Goal: Information Seeking & Learning: Learn about a topic

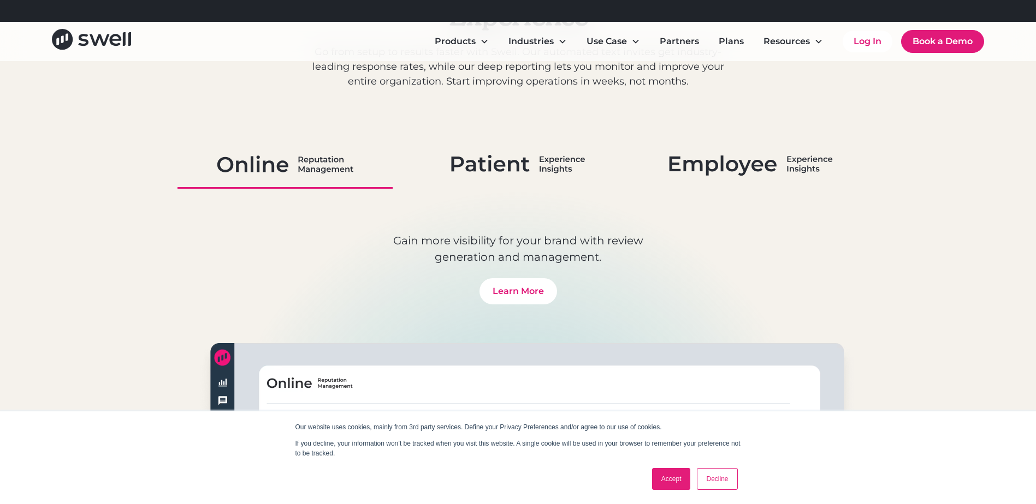
scroll to position [655, 0]
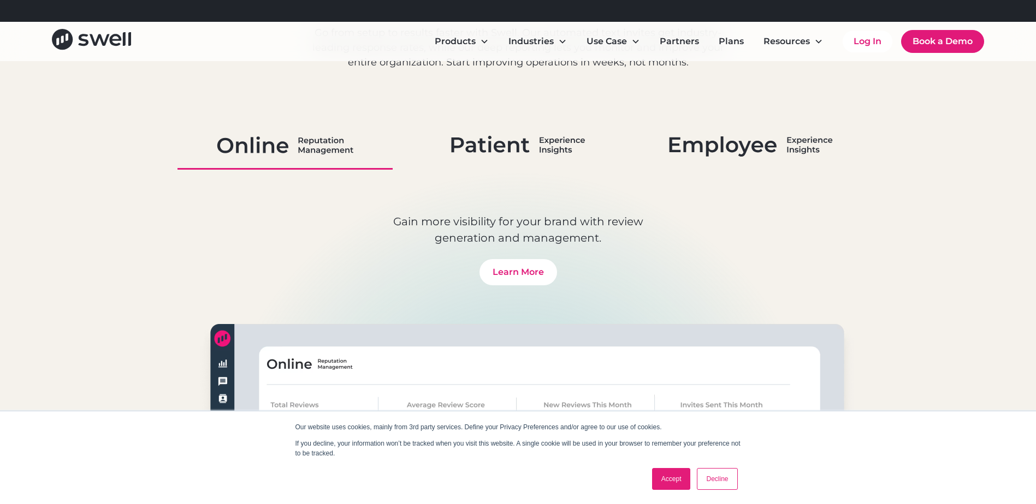
click at [527, 146] on img at bounding box center [518, 145] width 134 height 28
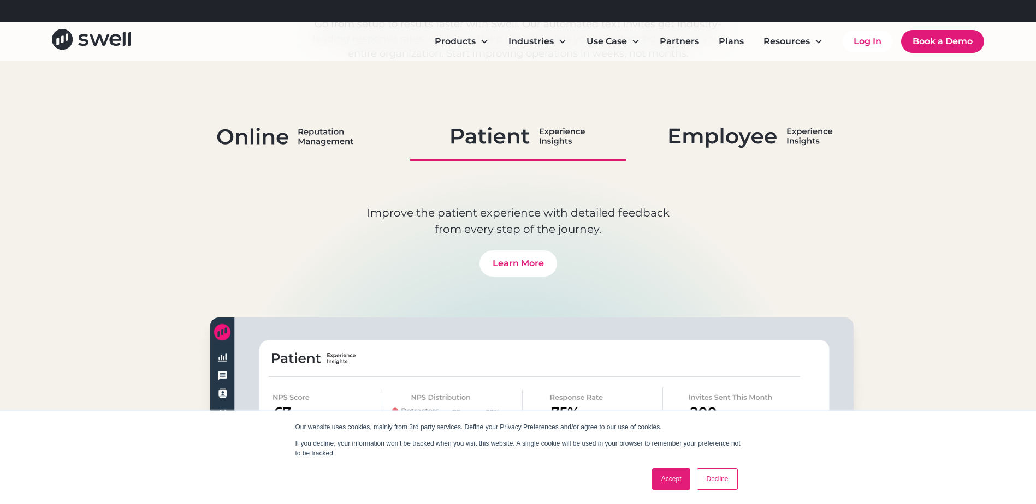
scroll to position [546, 0]
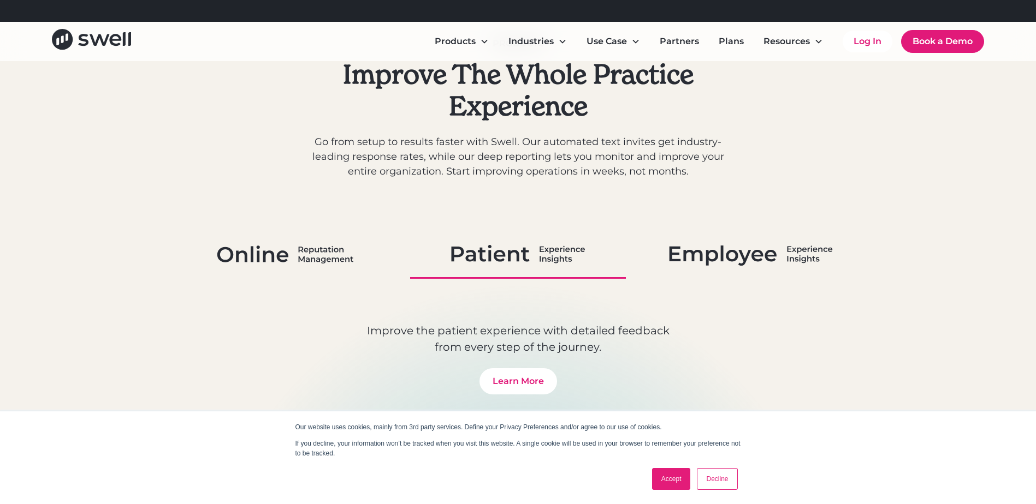
click at [735, 249] on img at bounding box center [750, 254] width 163 height 28
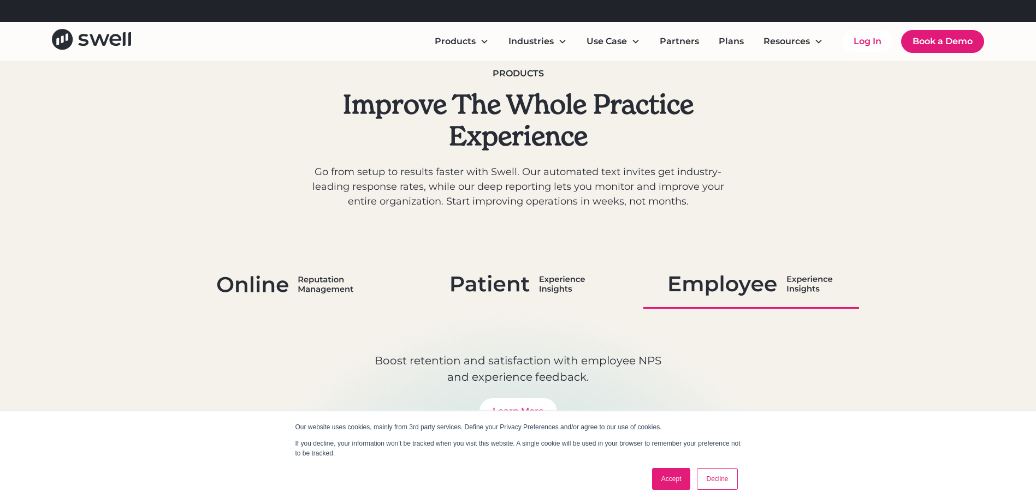
scroll to position [328, 0]
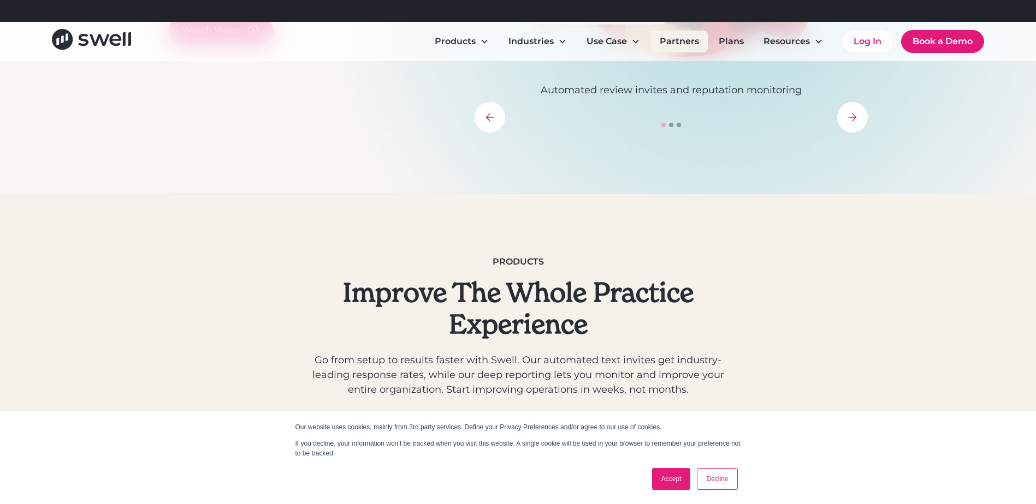
click at [696, 36] on link "Partners" at bounding box center [679, 42] width 57 height 22
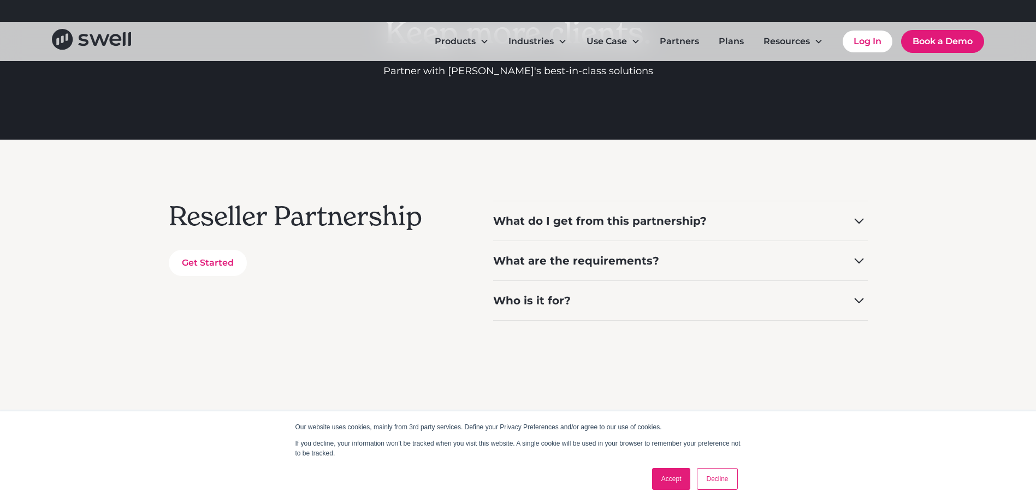
scroll to position [164, 0]
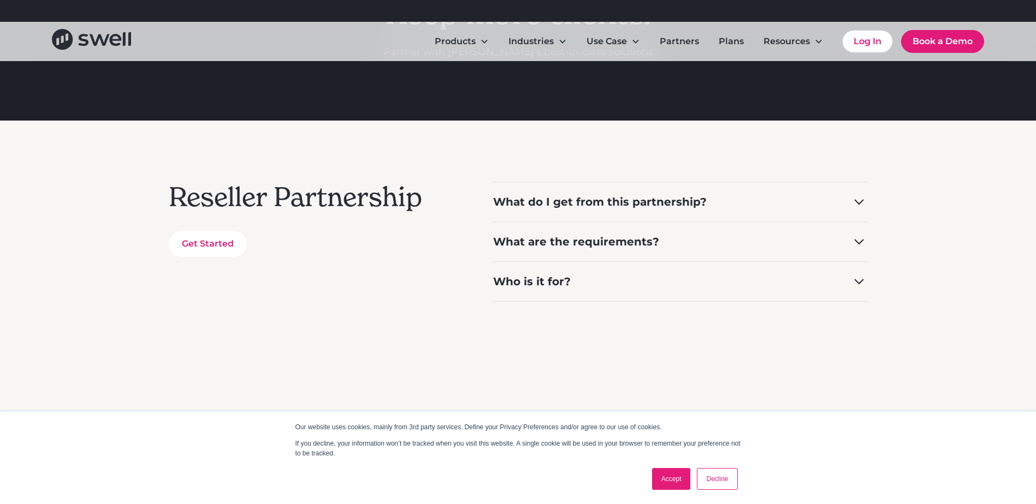
click at [536, 208] on div "What do I get from this partnership?" at bounding box center [599, 201] width 213 height 15
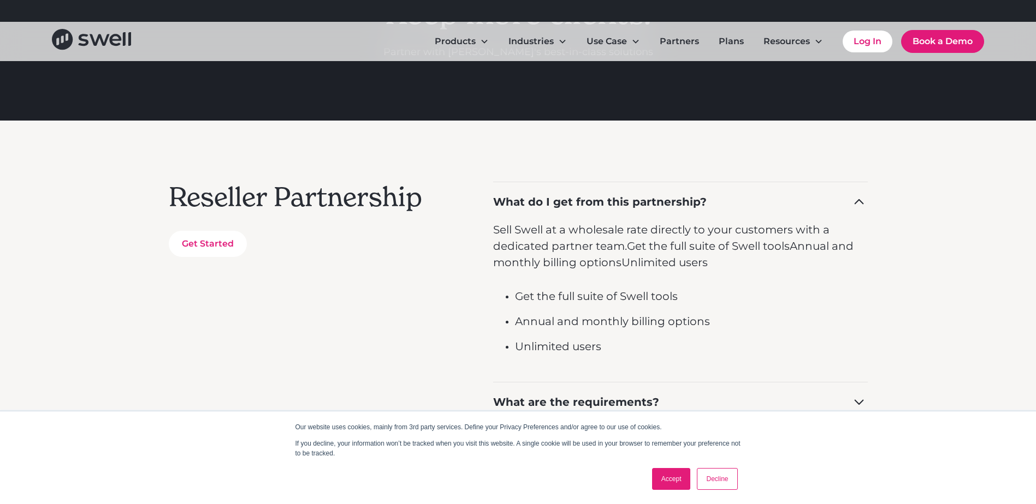
click at [536, 206] on div "What do I get from this partnership?" at bounding box center [599, 201] width 213 height 15
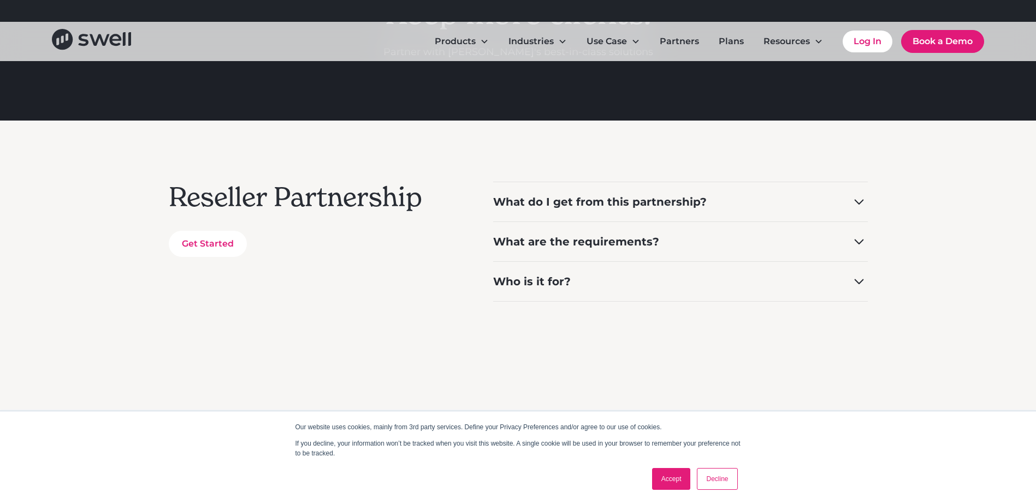
click at [562, 242] on div "What are the requirements?" at bounding box center [576, 241] width 166 height 15
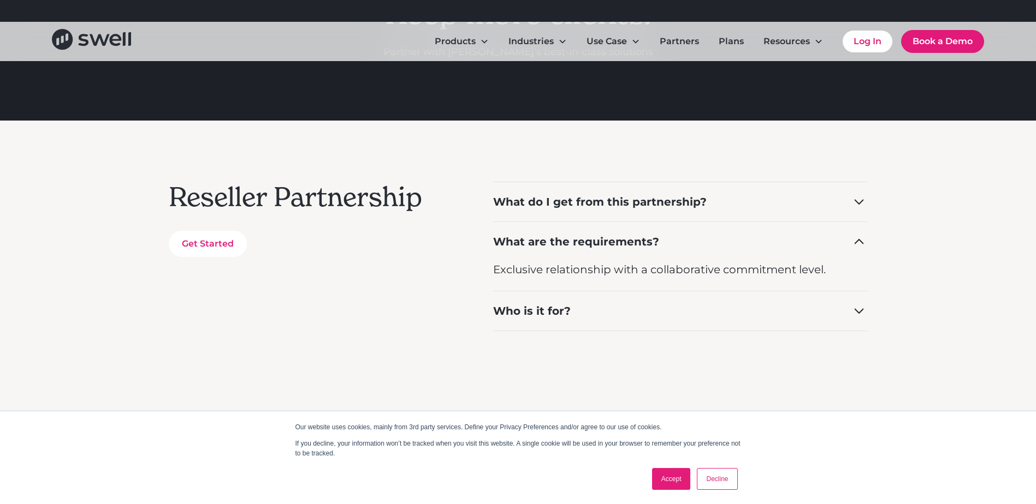
click at [562, 242] on div "What are the requirements?" at bounding box center [576, 241] width 166 height 15
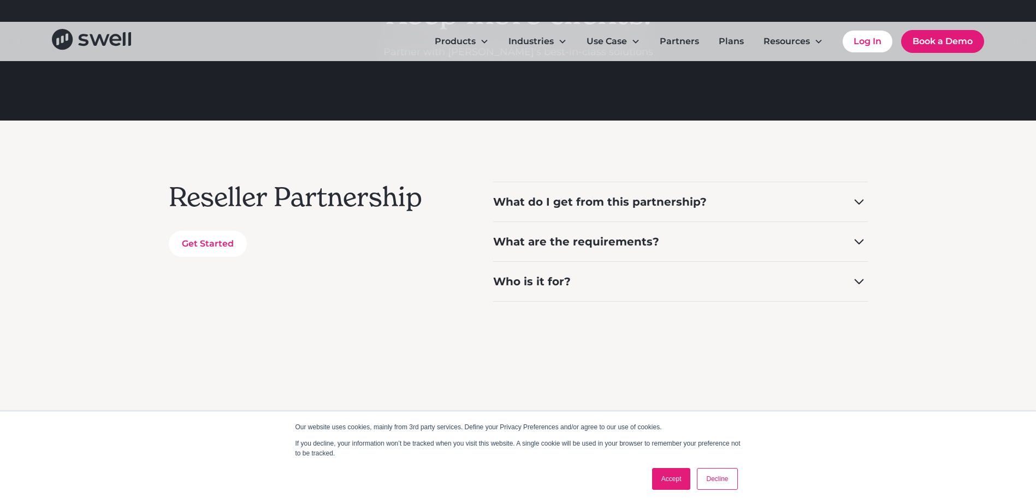
click at [557, 271] on div "Who is it for?" at bounding box center [680, 281] width 374 height 40
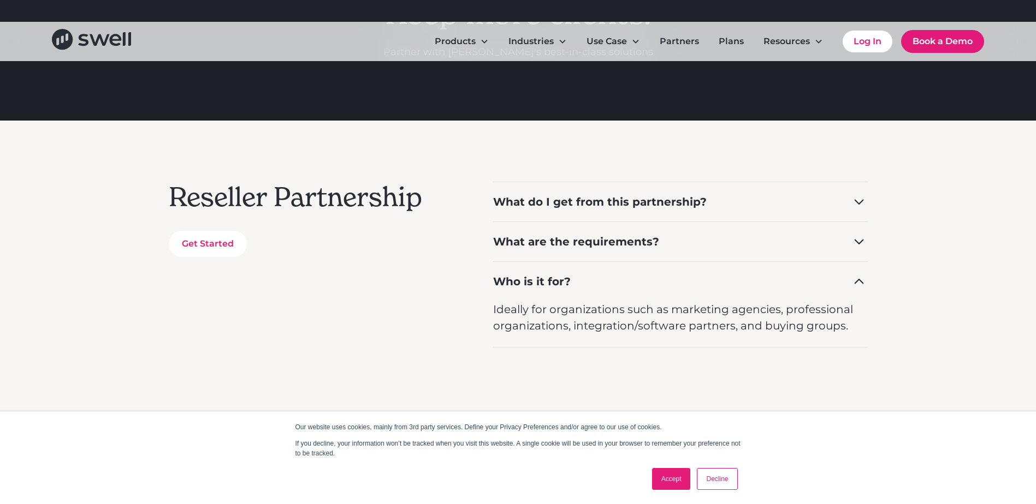
click at [590, 287] on div "Who is it for?" at bounding box center [680, 281] width 374 height 40
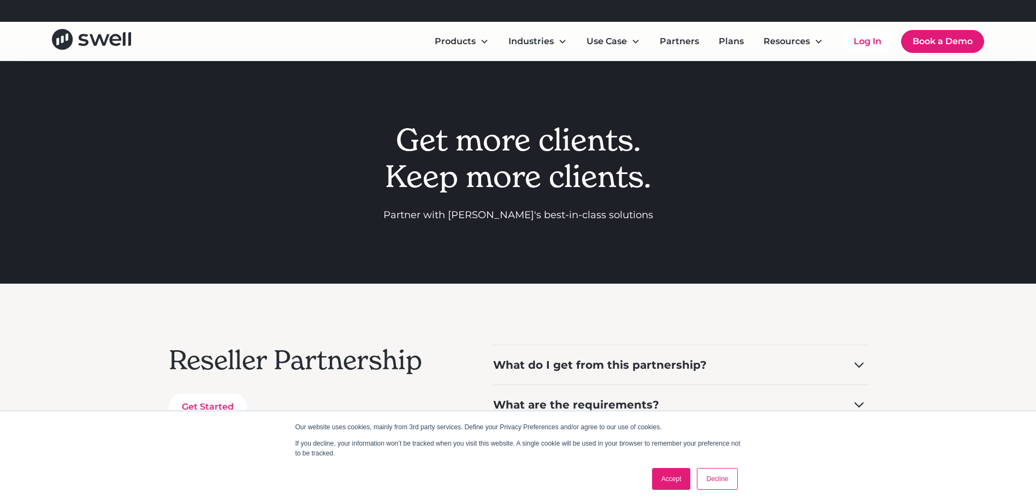
scroll to position [0, 0]
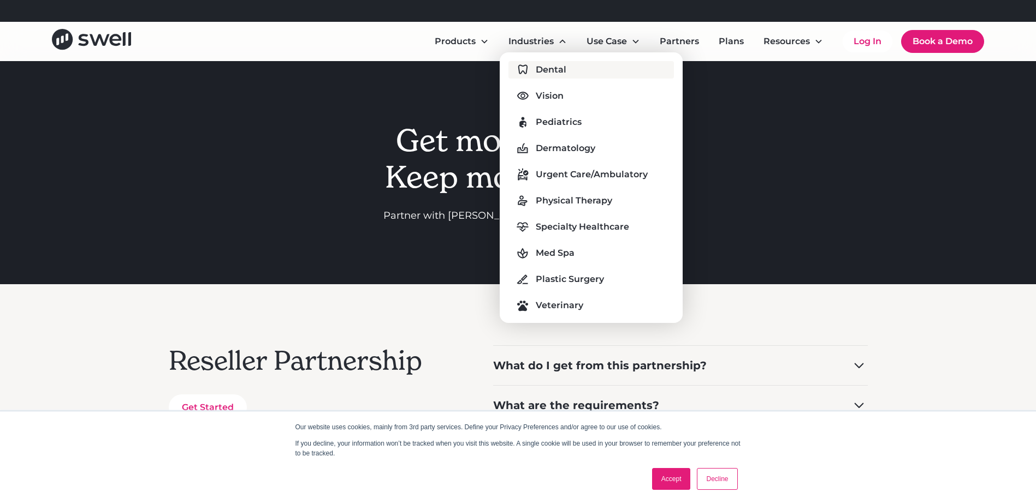
click at [550, 68] on div "Dental" at bounding box center [551, 69] width 31 height 13
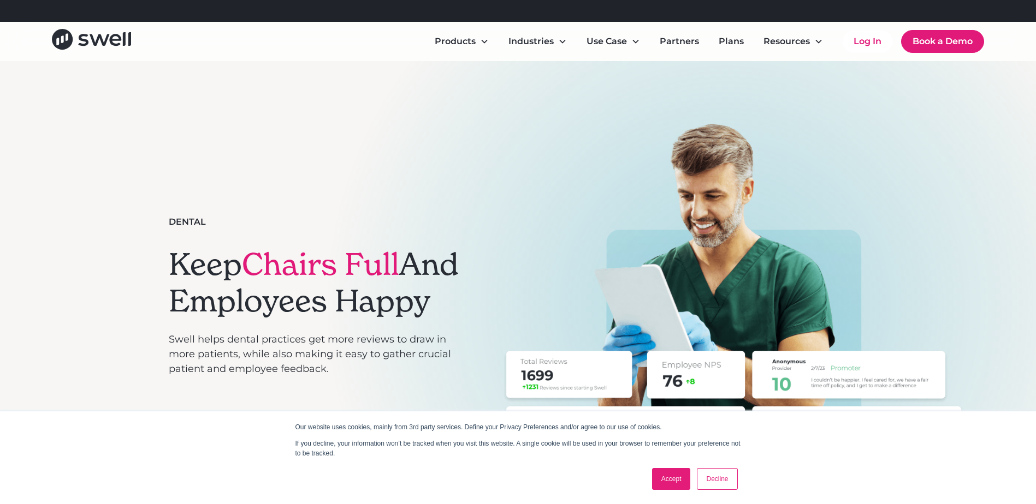
click at [452, 39] on div "Products" at bounding box center [455, 41] width 41 height 13
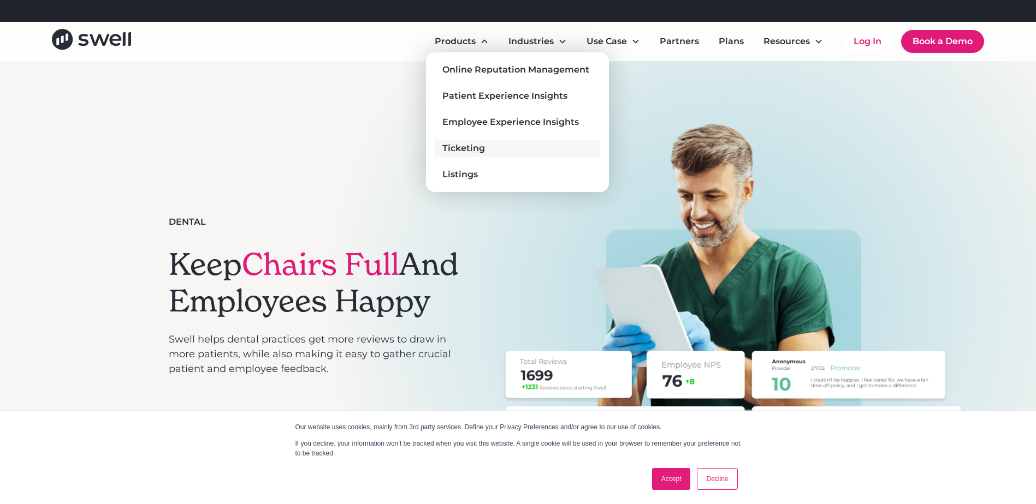
click at [451, 151] on div "Ticketing" at bounding box center [463, 148] width 43 height 13
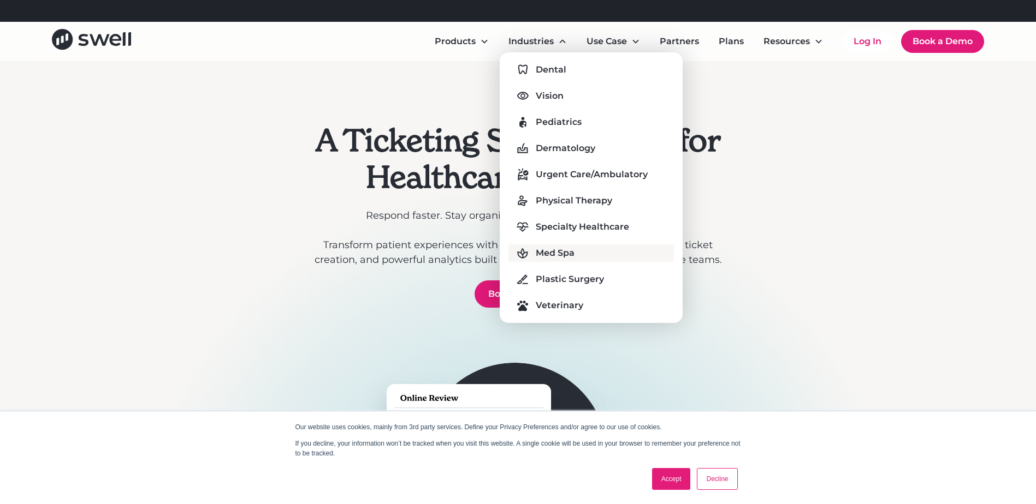
click at [560, 255] on div "Med Spa" at bounding box center [555, 253] width 39 height 13
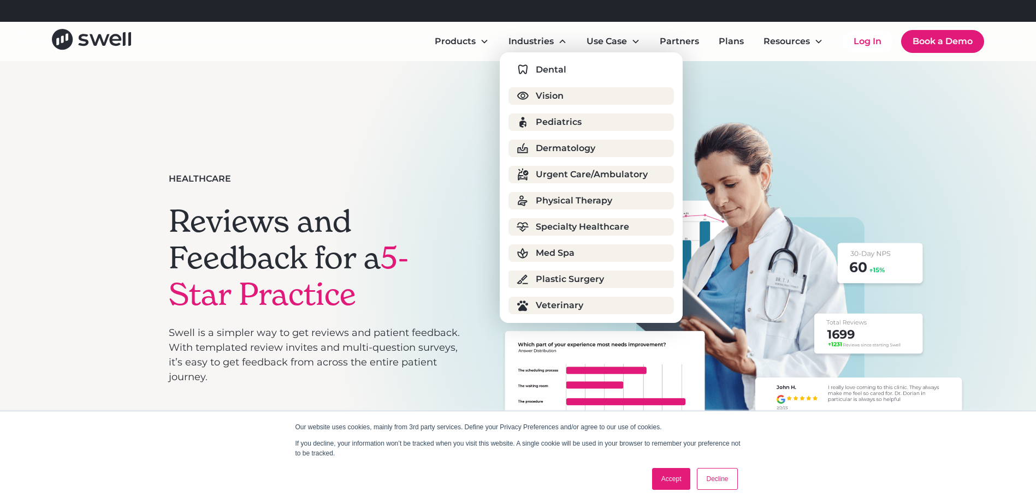
click at [586, 282] on div "Plastic Surgery" at bounding box center [570, 279] width 68 height 13
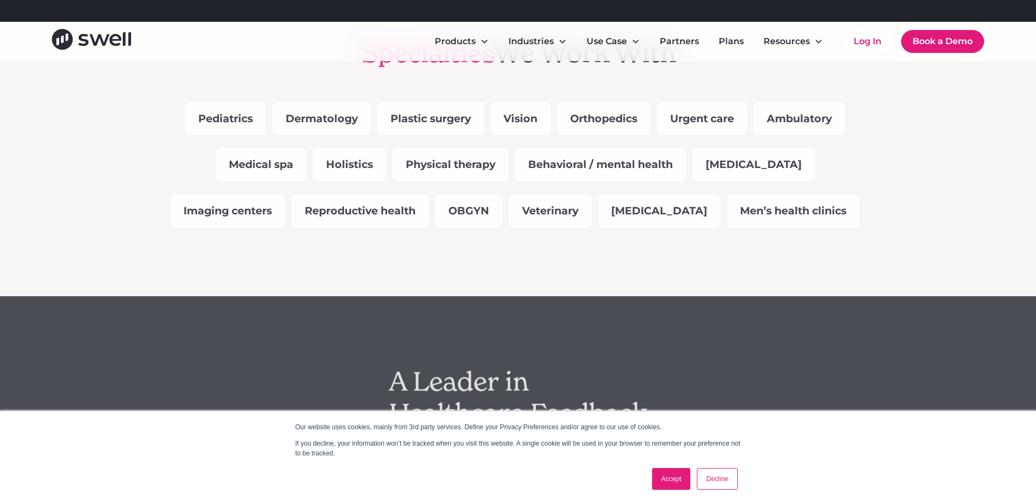
scroll to position [983, 0]
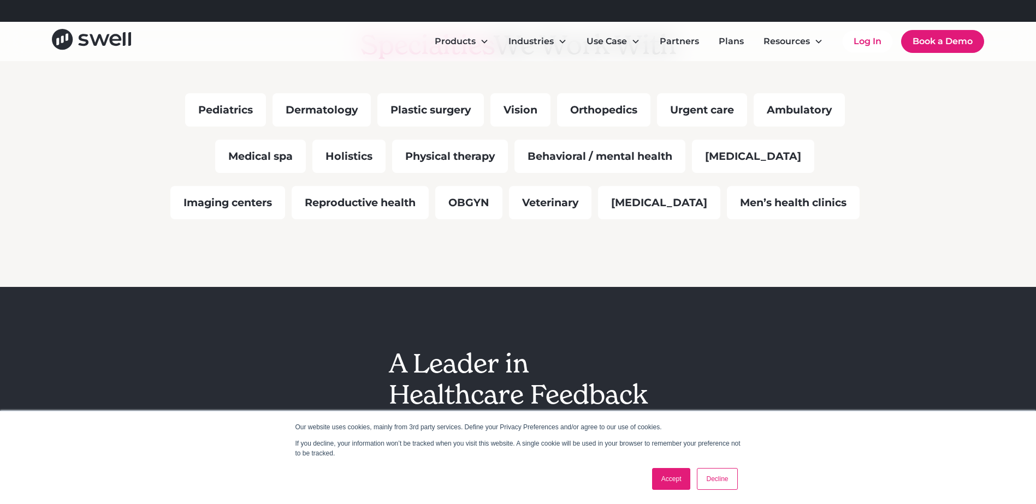
click at [221, 112] on div "Pediatrics" at bounding box center [225, 109] width 81 height 33
click at [297, 159] on div "Medical spa" at bounding box center [260, 156] width 91 height 33
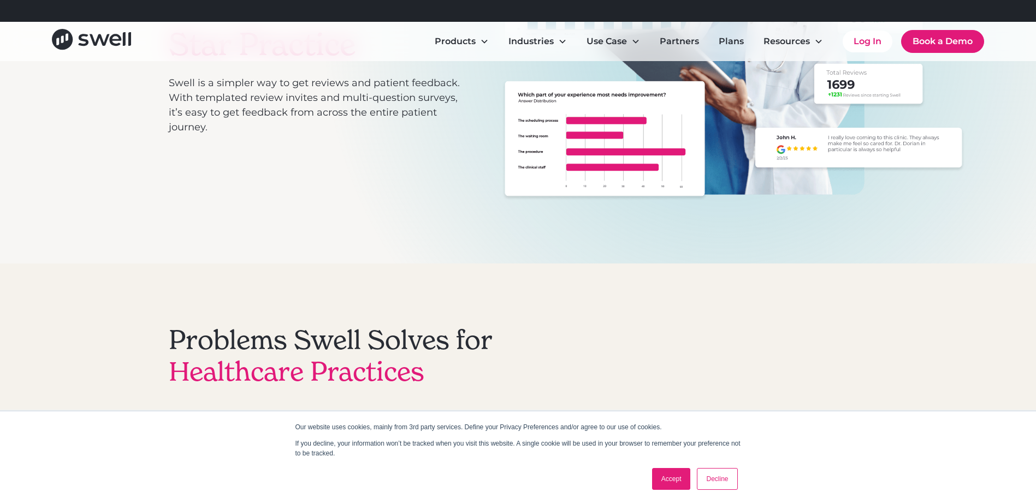
scroll to position [109, 0]
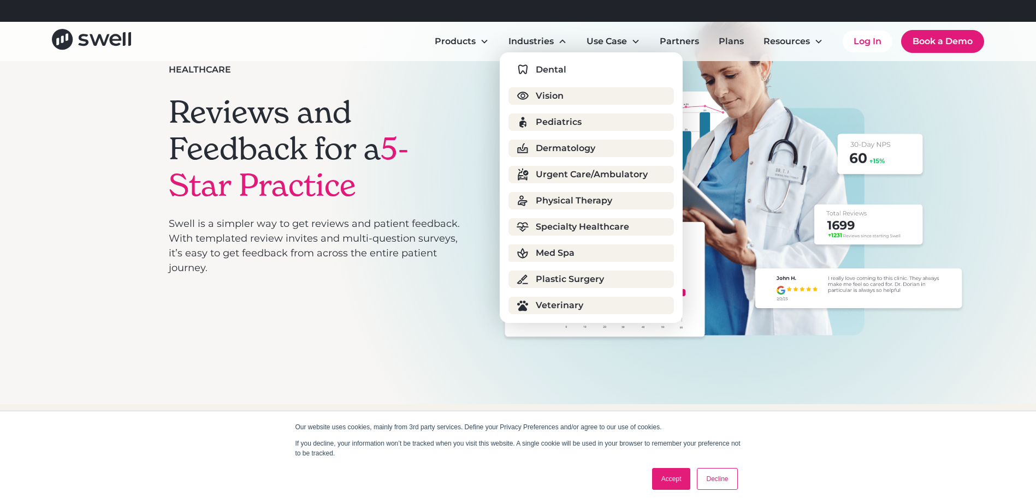
click at [558, 252] on div "Med Spa" at bounding box center [555, 253] width 39 height 13
